Goal: Transaction & Acquisition: Obtain resource

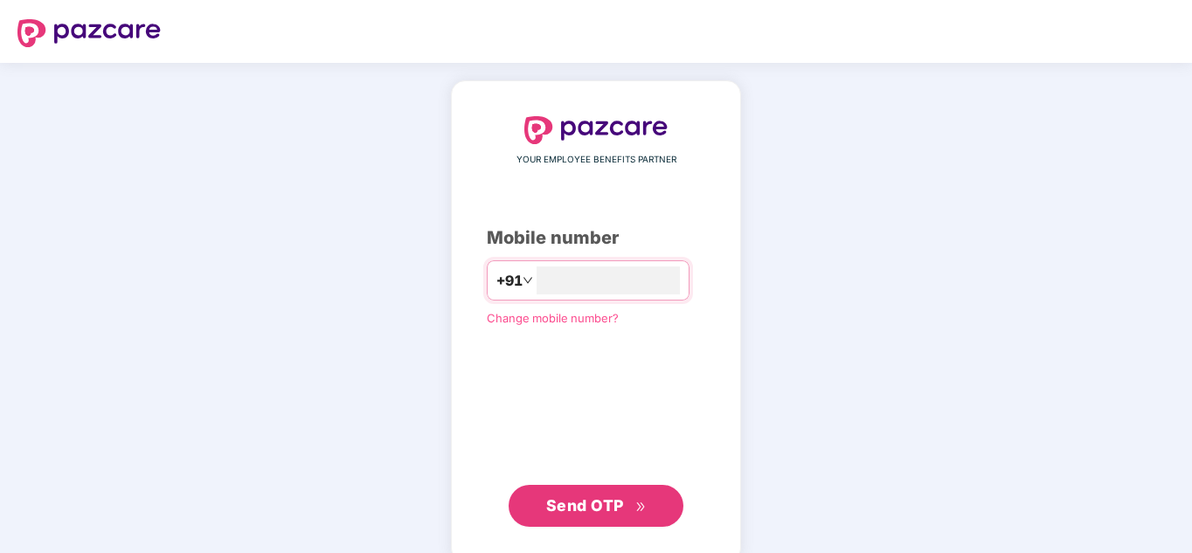
type input "**********"
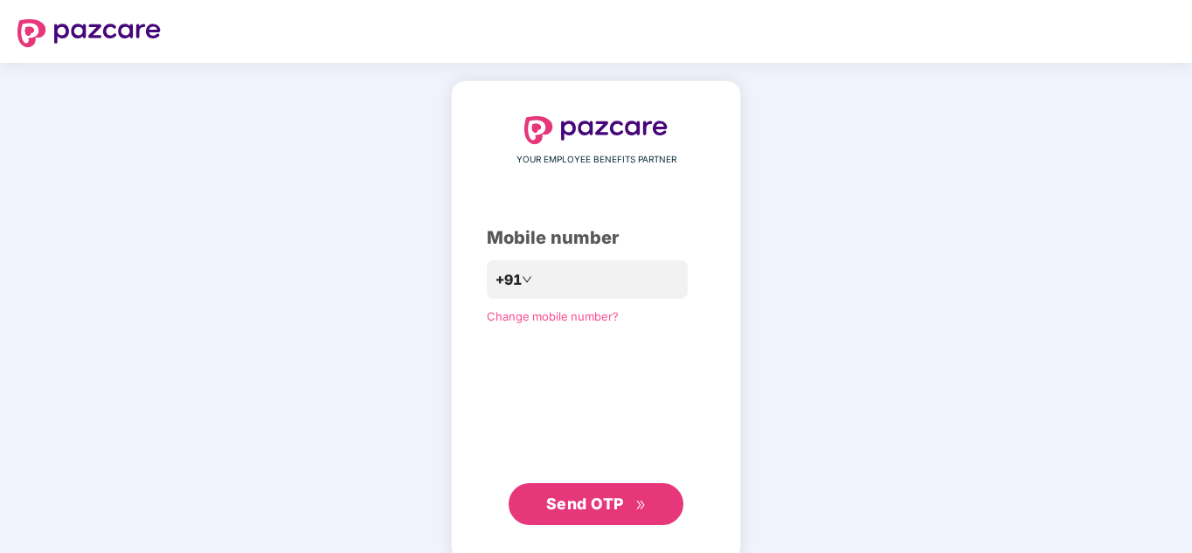
click at [597, 520] on button "Send OTP" at bounding box center [596, 504] width 175 height 42
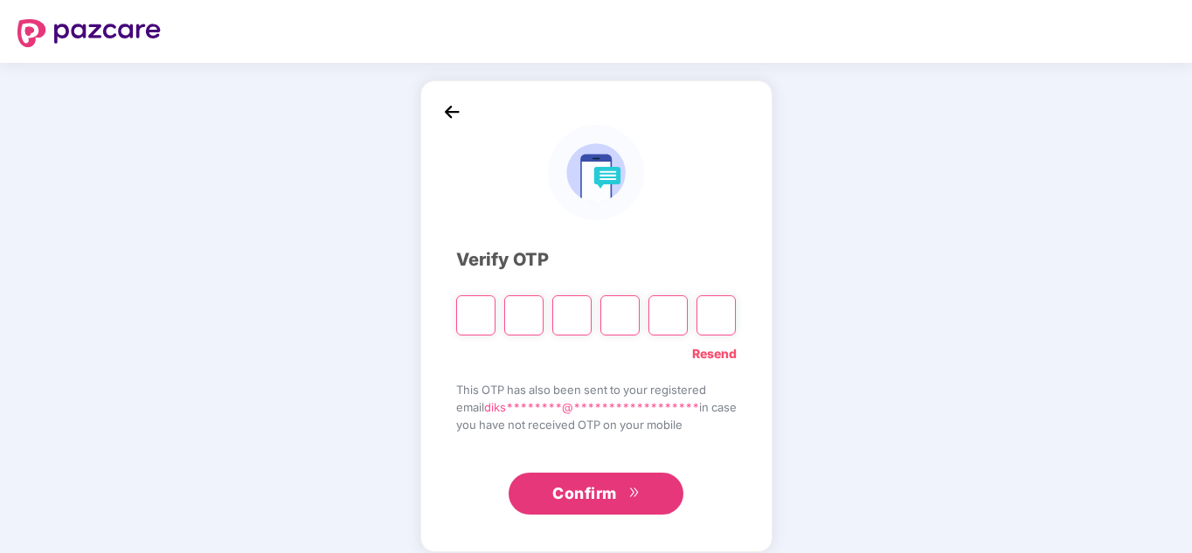
type input "*"
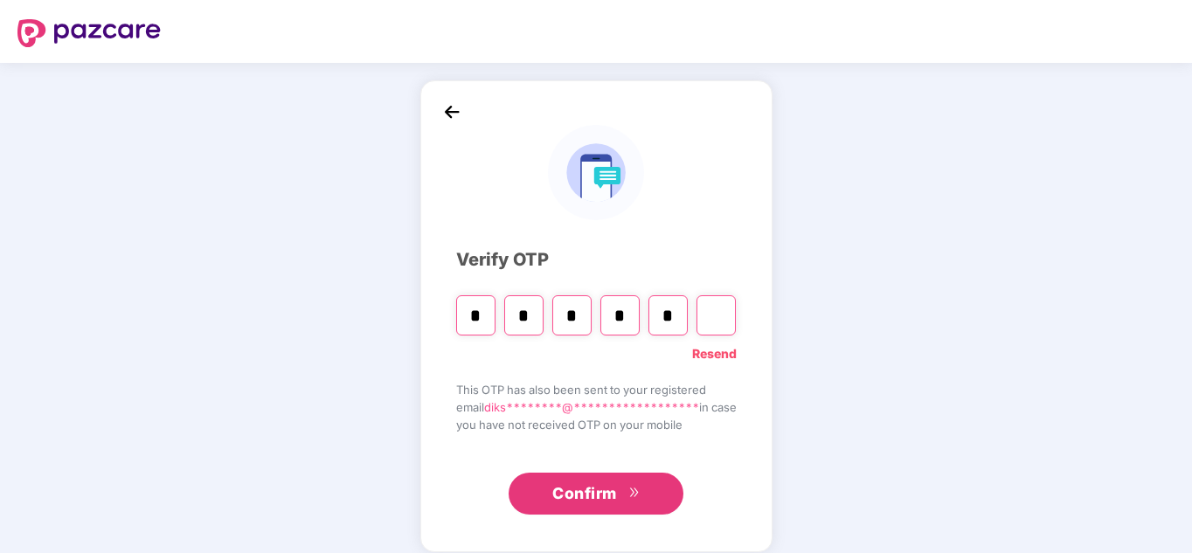
type input "*"
